Goal: Task Accomplishment & Management: Manage account settings

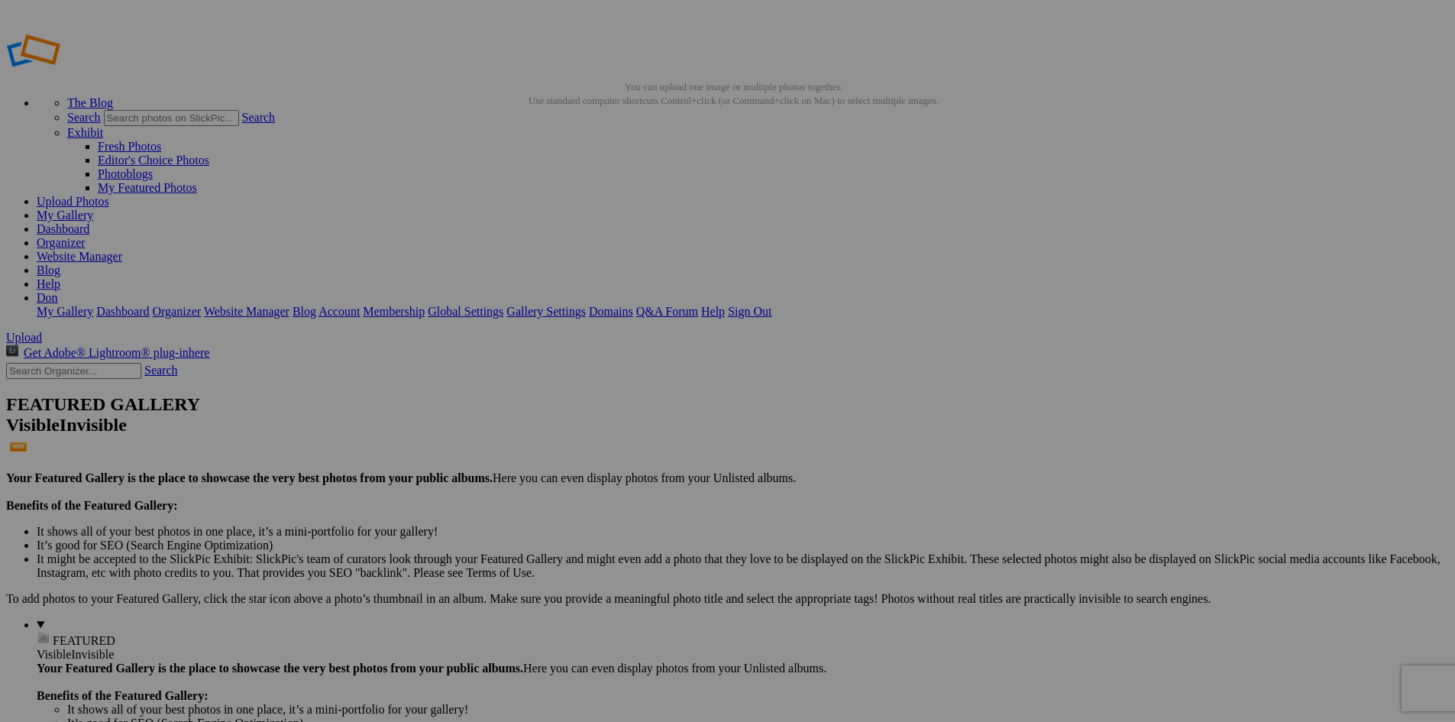
click at [93, 209] on link "My Gallery" at bounding box center [65, 215] width 57 height 13
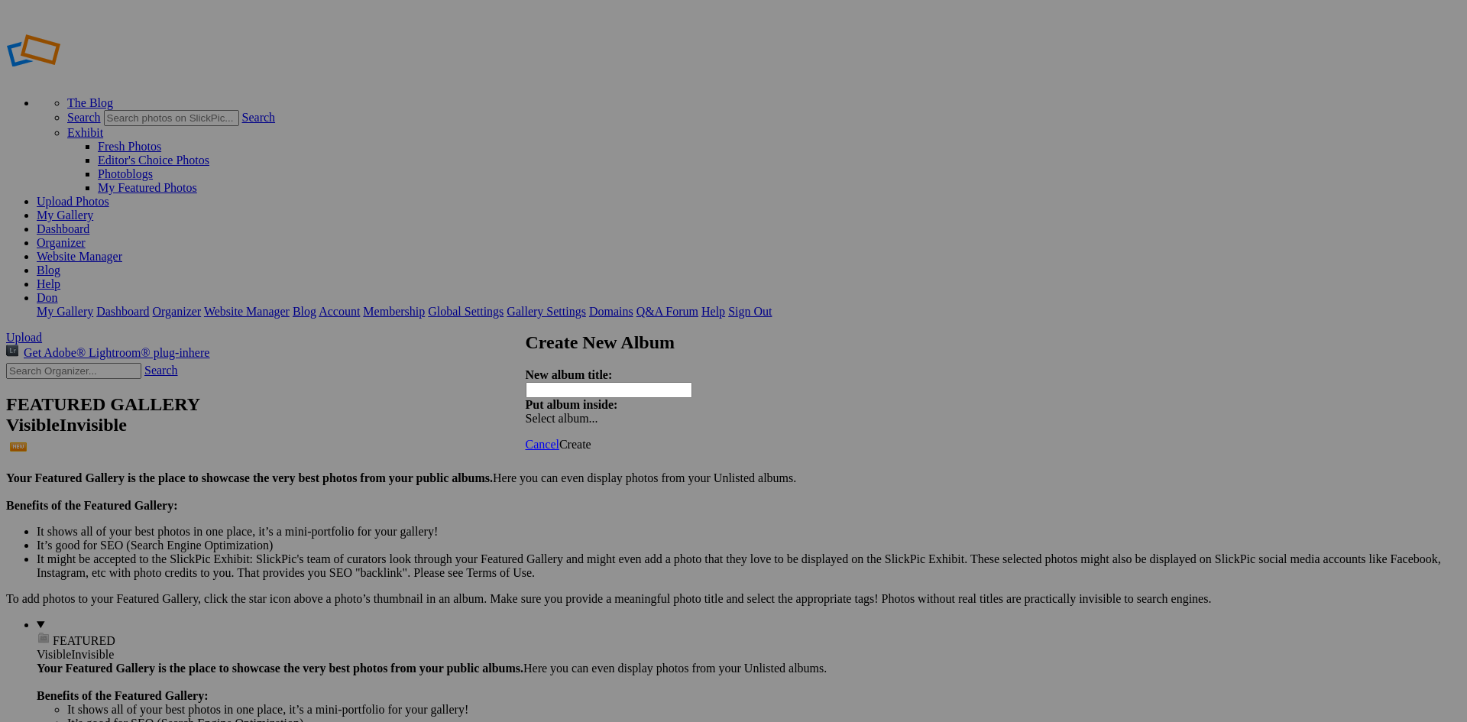
click at [662, 383] on input "text" at bounding box center [609, 390] width 167 height 16
type input "Landscapes"
click at [686, 412] on div "Select album..." at bounding box center [606, 419] width 160 height 14
click at [856, 374] on div "My Albums Album-2025-09-08-1545" at bounding box center [845, 378] width 173 height 21
click at [591, 438] on span "Create" at bounding box center [575, 444] width 32 height 13
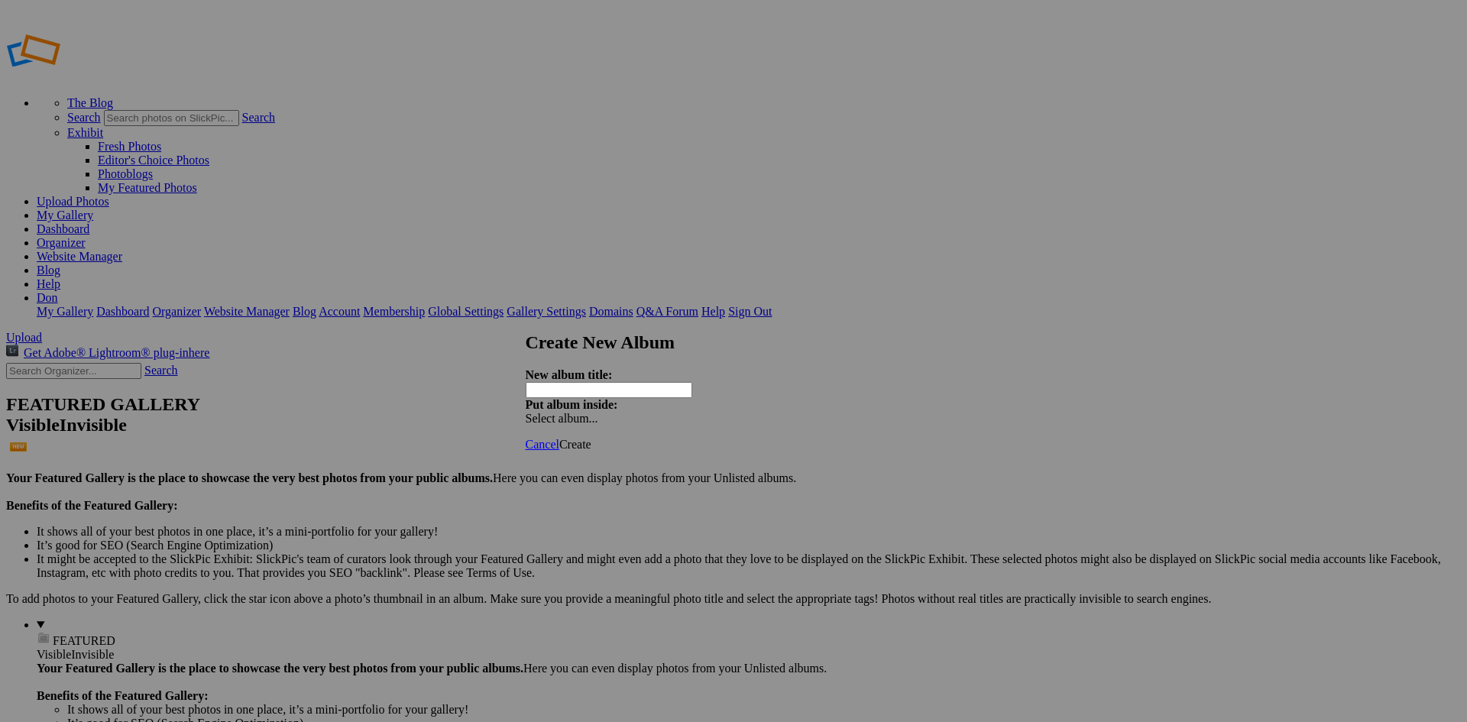
click at [647, 382] on input "text" at bounding box center [609, 390] width 167 height 16
type input "Wildlife"
click at [591, 438] on span "Create" at bounding box center [575, 444] width 32 height 13
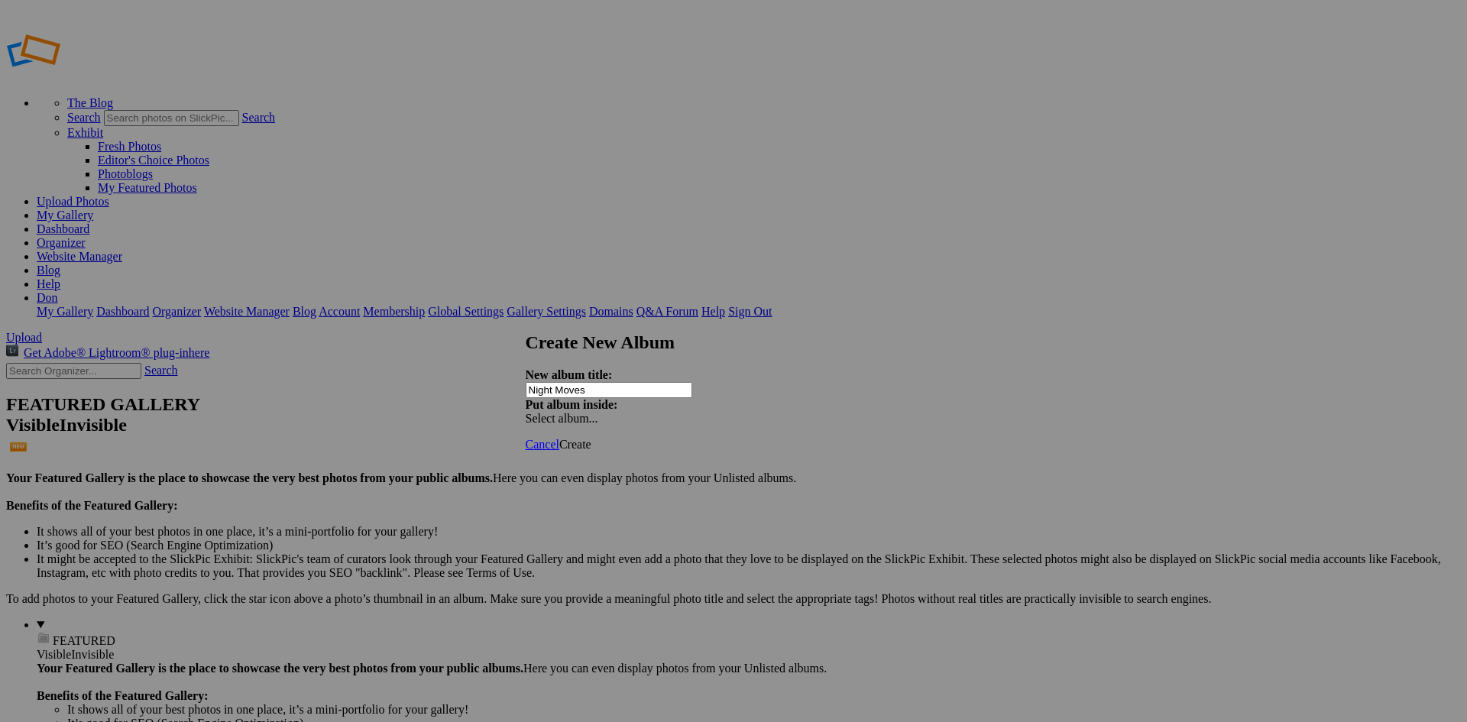
type input "Night Moves"
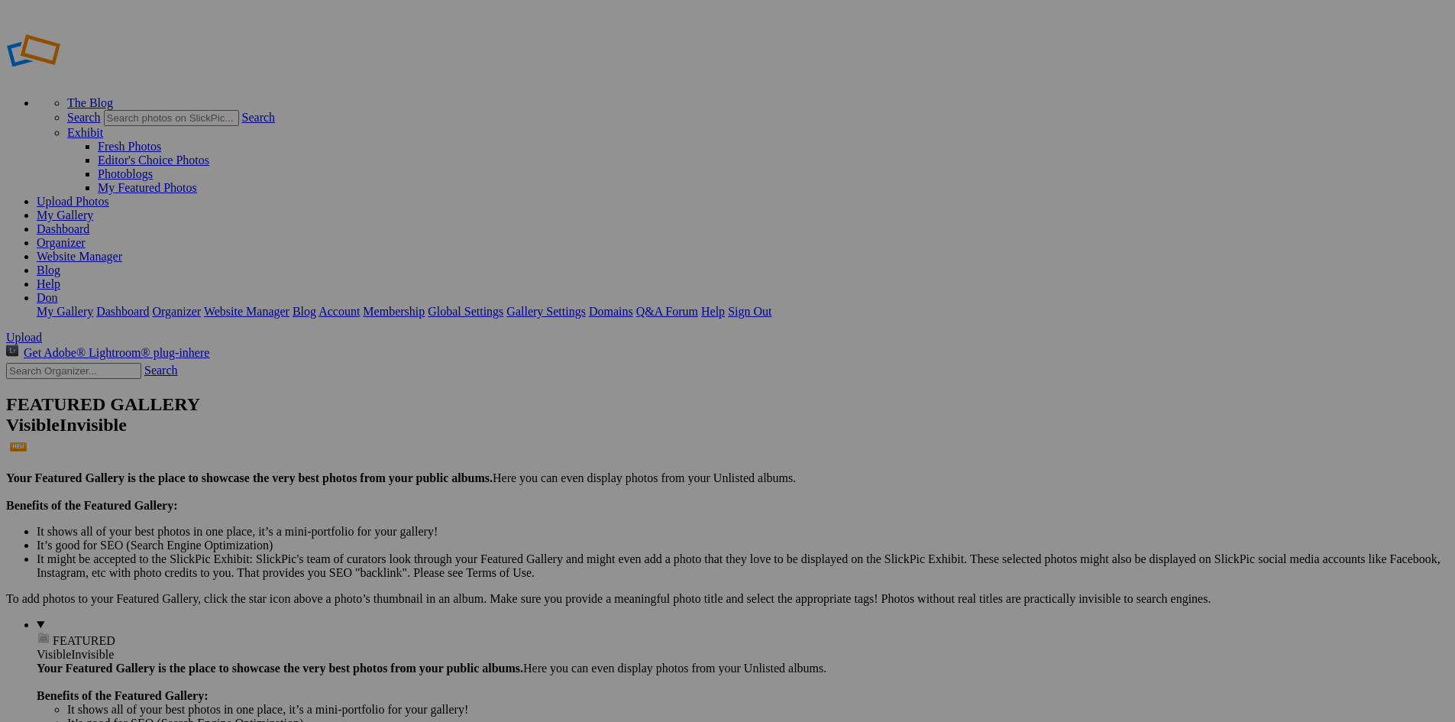
drag, startPoint x: 565, startPoint y: 224, endPoint x: 44, endPoint y: 154, distance: 525.8
drag, startPoint x: 962, startPoint y: 235, endPoint x: 77, endPoint y: 158, distance: 888.1
drag, startPoint x: 949, startPoint y: 222, endPoint x: 70, endPoint y: 156, distance: 881.1
drag, startPoint x: 427, startPoint y: 221, endPoint x: 96, endPoint y: 176, distance: 334.5
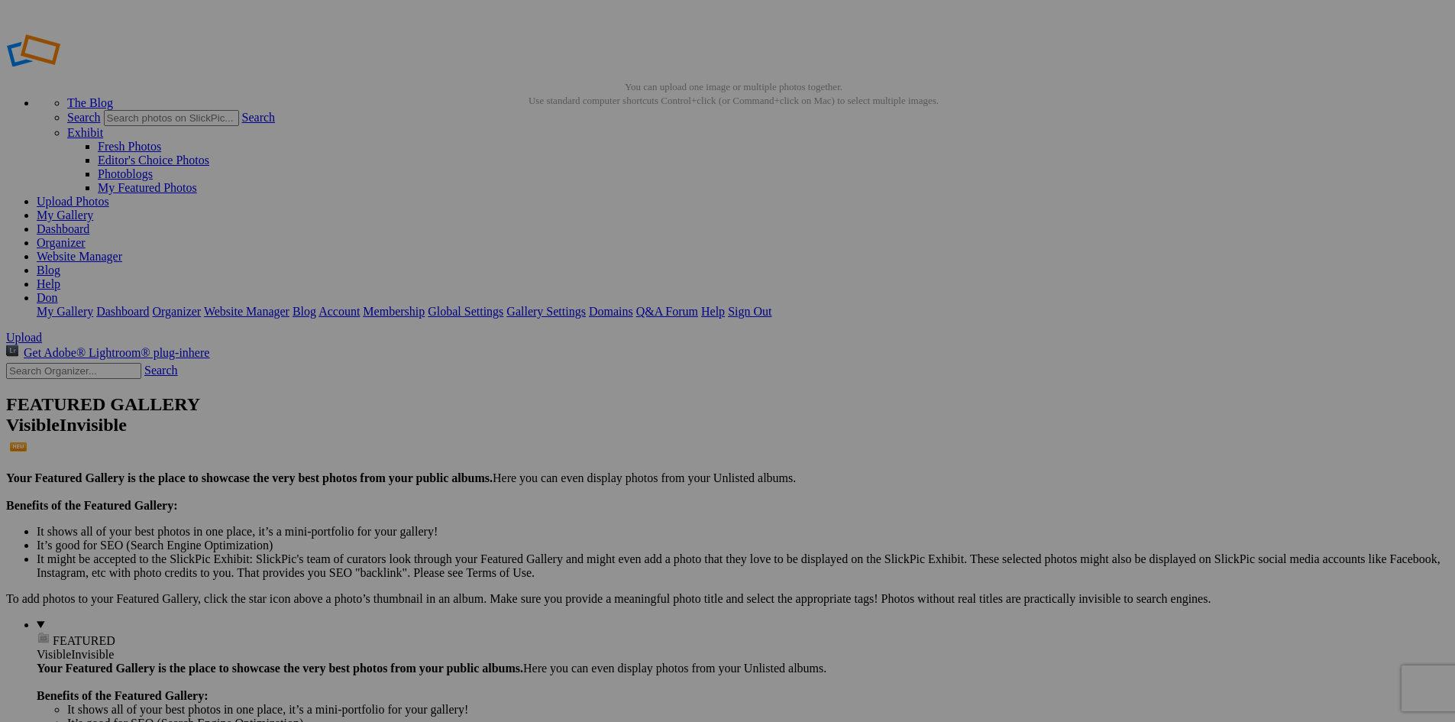
drag, startPoint x: 696, startPoint y: 238, endPoint x: 81, endPoint y: 205, distance: 615.9
drag, startPoint x: 556, startPoint y: 239, endPoint x: 95, endPoint y: 183, distance: 464.9
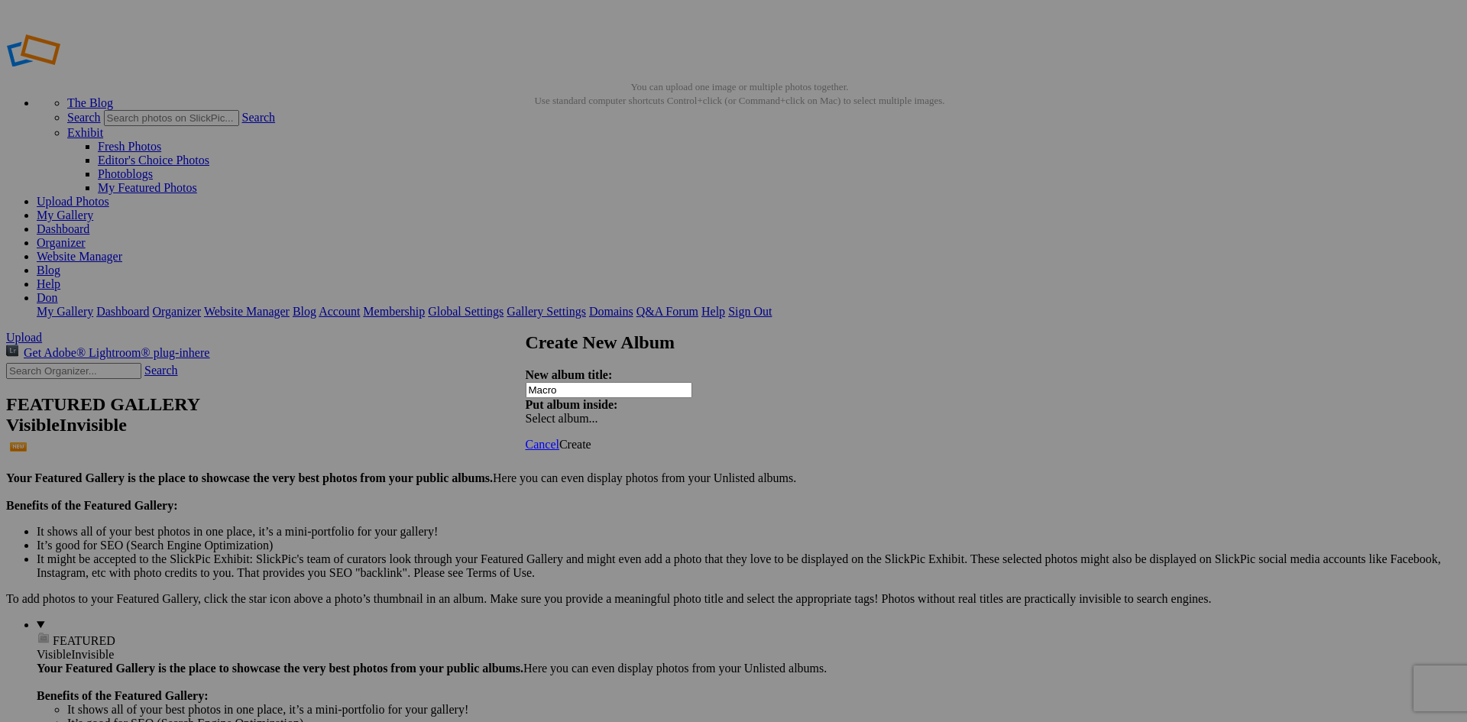
type input "Macro"
click at [591, 438] on span "Create" at bounding box center [575, 444] width 32 height 13
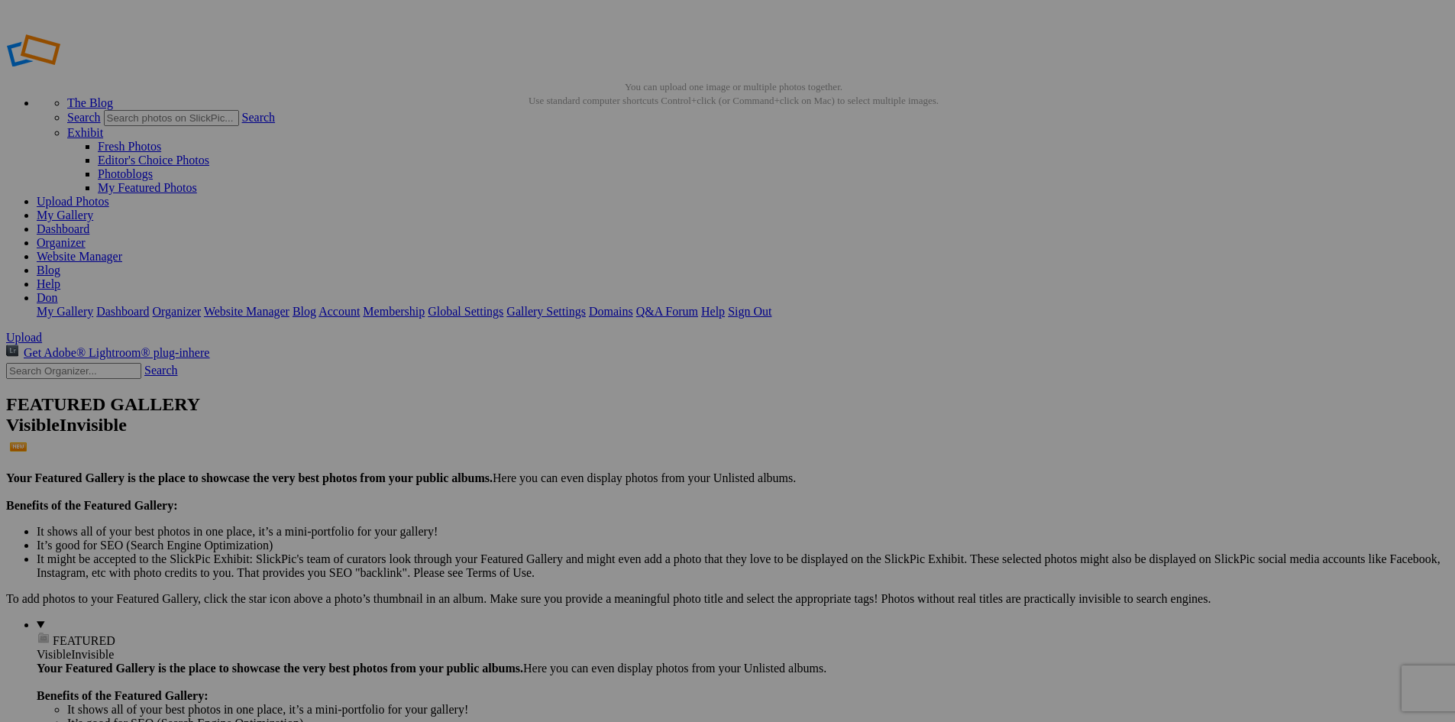
click at [93, 209] on link "My Gallery" at bounding box center [65, 215] width 57 height 13
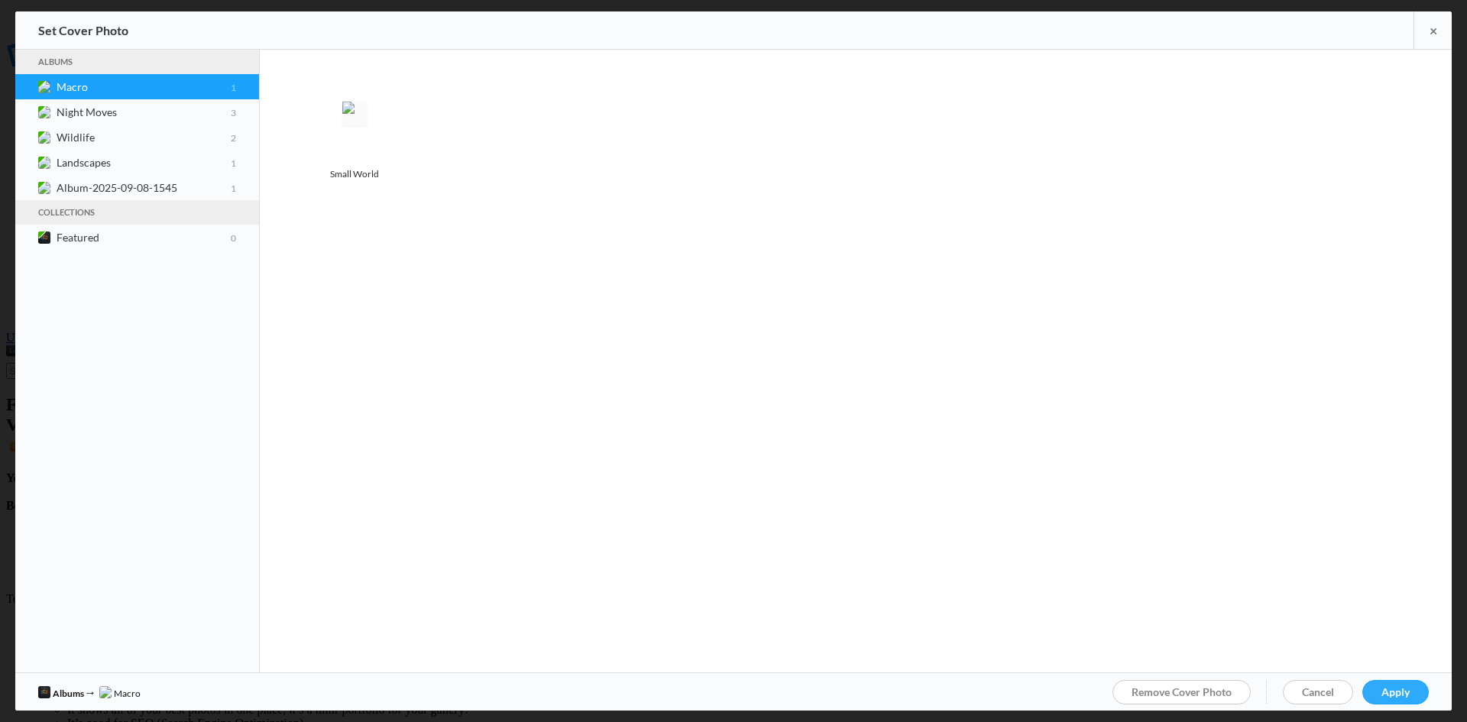
click at [1408, 694] on span "Apply" at bounding box center [1395, 691] width 28 height 13
click at [546, 409] on span "Ok" at bounding box center [538, 402] width 15 height 13
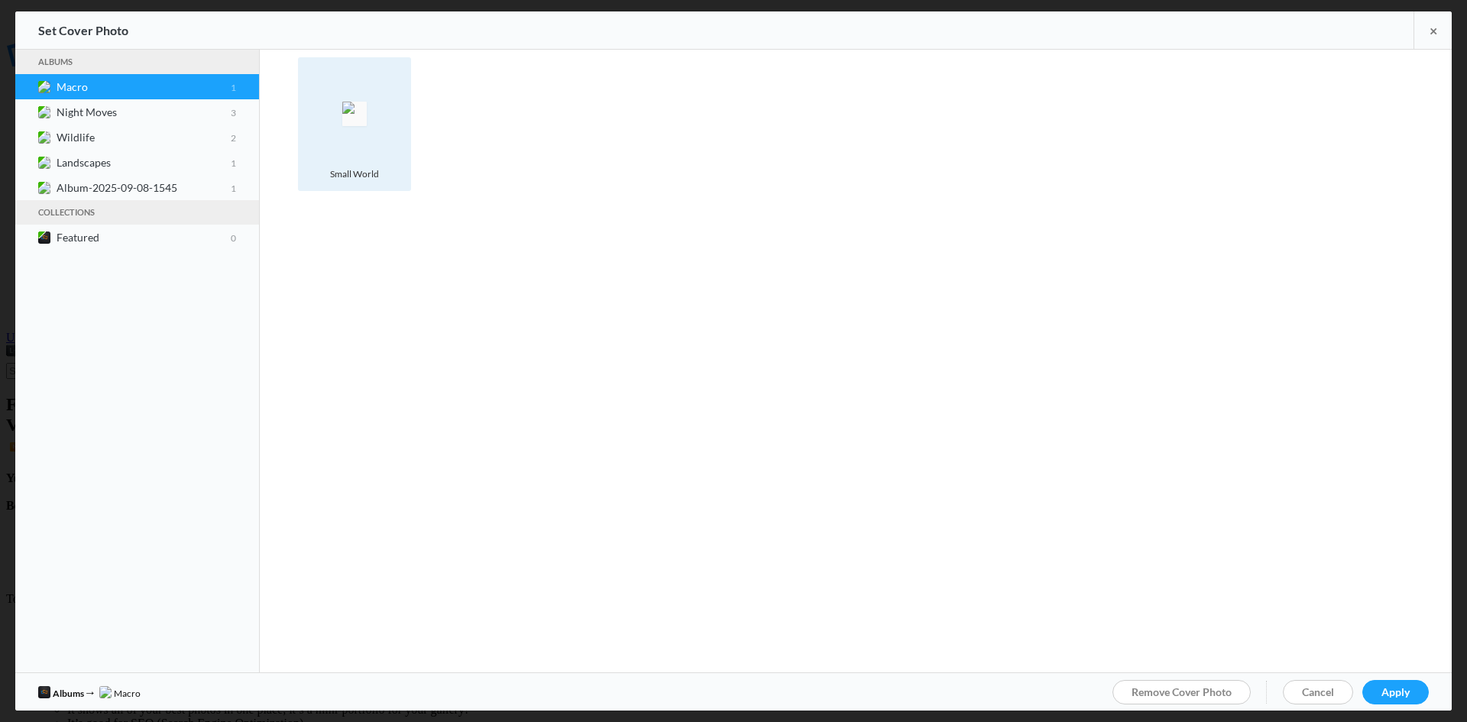
click at [358, 118] on img at bounding box center [354, 114] width 24 height 24
click at [1389, 692] on span "Apply" at bounding box center [1395, 691] width 28 height 13
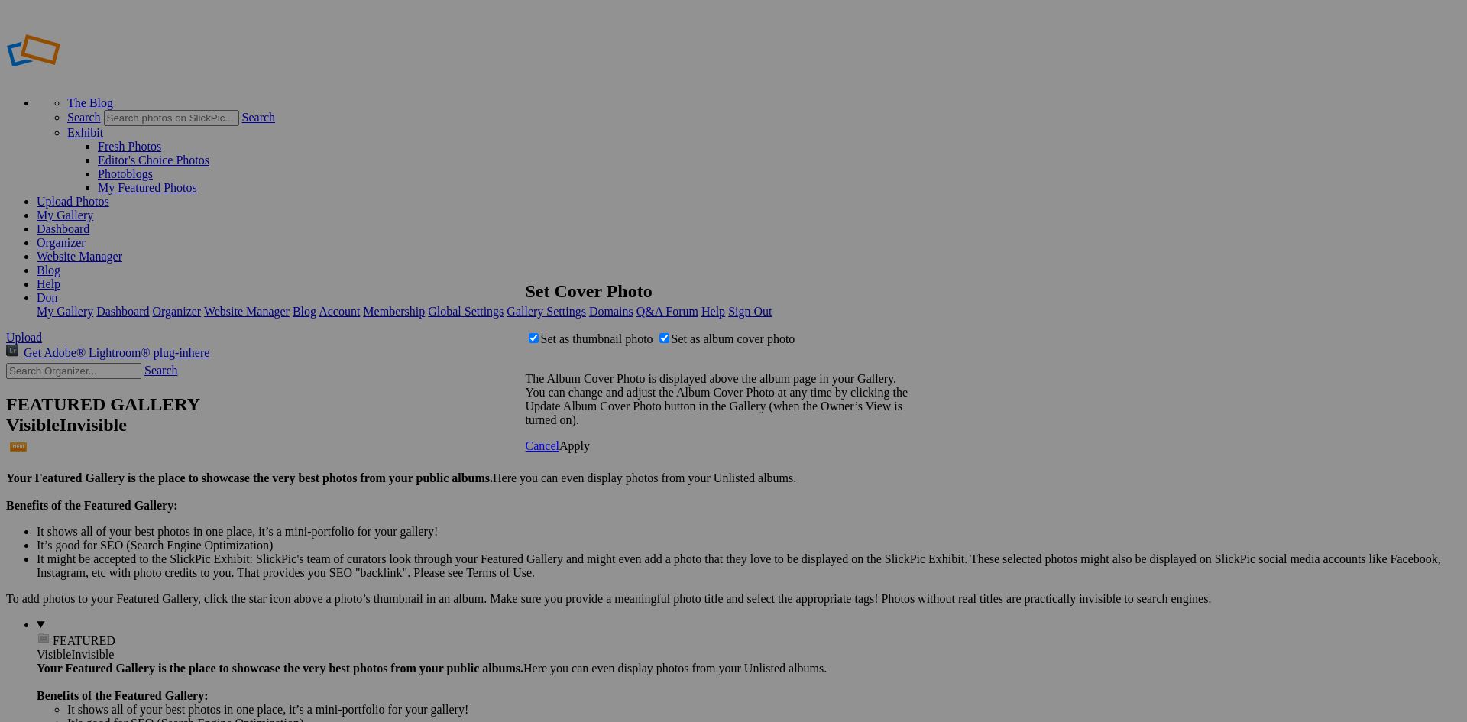
click at [590, 452] on span "Apply" at bounding box center [574, 445] width 31 height 13
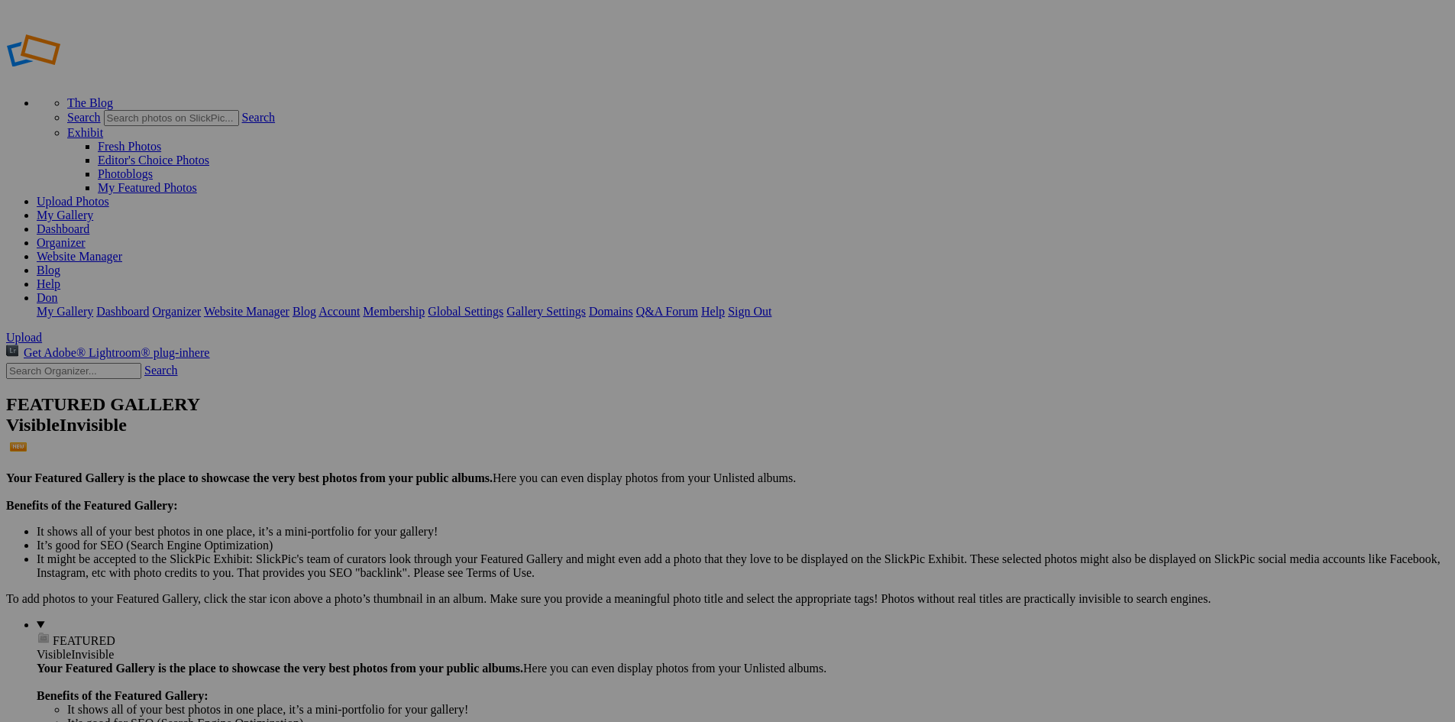
click at [93, 209] on link "My Gallery" at bounding box center [65, 215] width 57 height 13
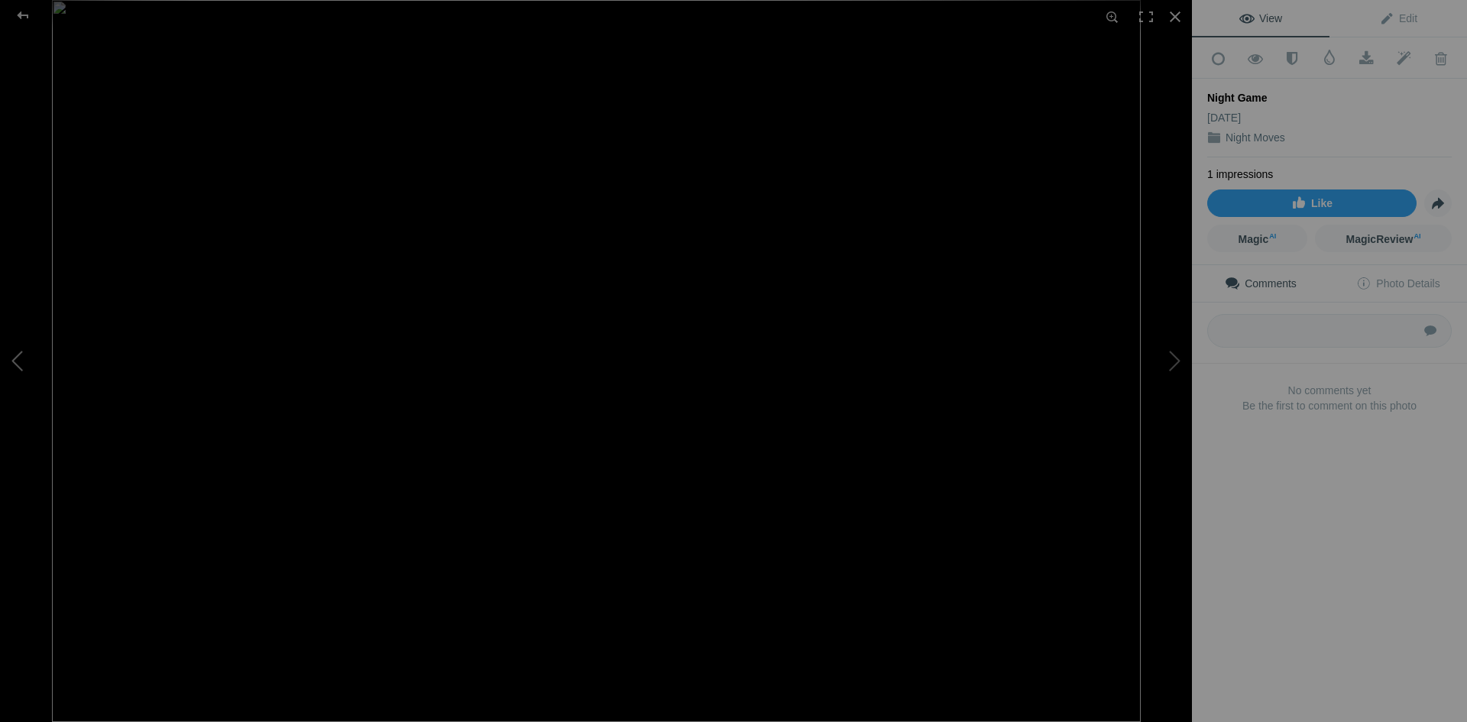
click at [14, 351] on button at bounding box center [57, 361] width 115 height 260
click at [16, 357] on button at bounding box center [57, 361] width 115 height 260
click at [27, 18] on div at bounding box center [22, 15] width 55 height 31
